Goal: Subscribe to service/newsletter

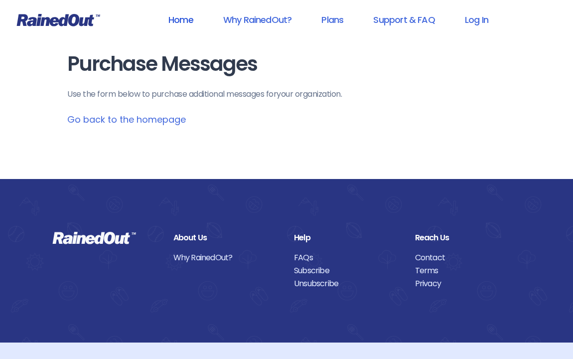
click at [177, 20] on link "Home" at bounding box center [181, 19] width 51 height 22
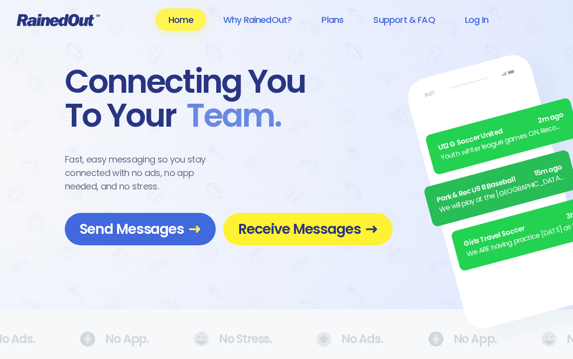
click at [289, 232] on span "Receive Messages" at bounding box center [308, 228] width 140 height 17
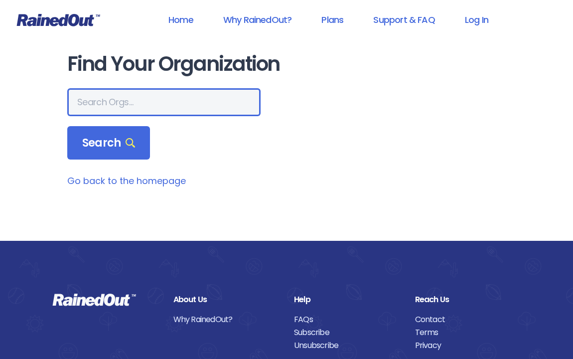
click at [91, 99] on input "text" at bounding box center [163, 102] width 193 height 28
click at [114, 104] on input "text" at bounding box center [163, 102] width 193 height 28
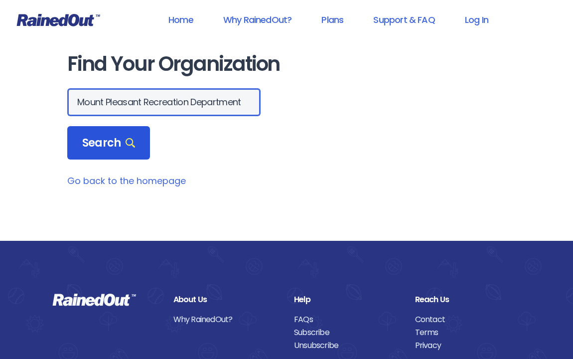
type input "Mount Pleasant Recreation Department"
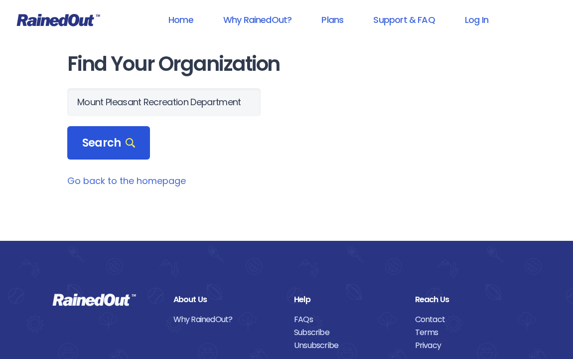
click at [112, 147] on span "Search" at bounding box center [108, 143] width 53 height 14
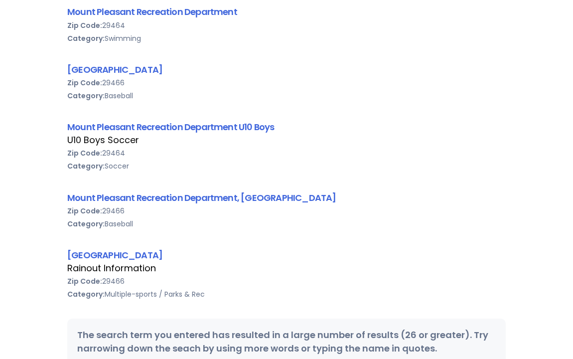
scroll to position [207, 0]
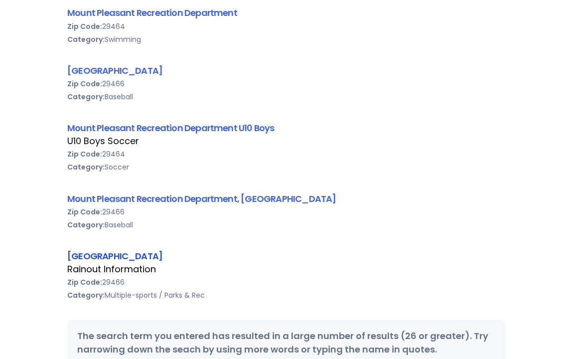
click at [92, 255] on link "[GEOGRAPHIC_DATA]" at bounding box center [114, 256] width 95 height 12
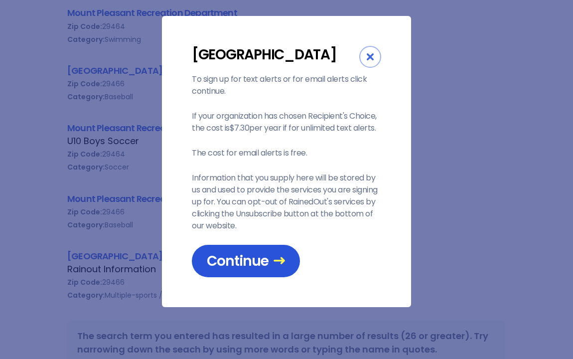
click at [244, 270] on span "Continue" at bounding box center [246, 260] width 78 height 17
